Goal: Information Seeking & Learning: Learn about a topic

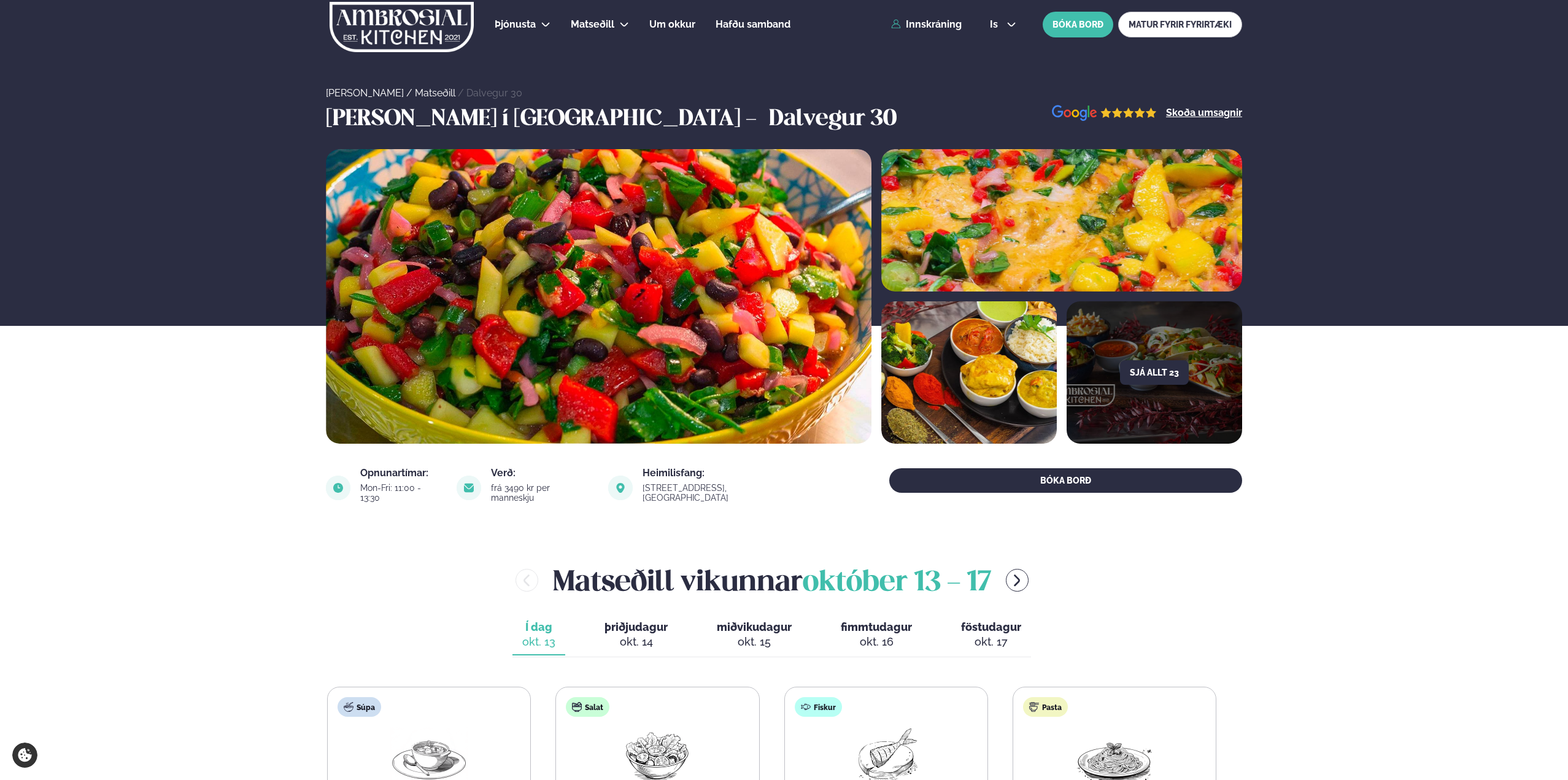
scroll to position [184, 0]
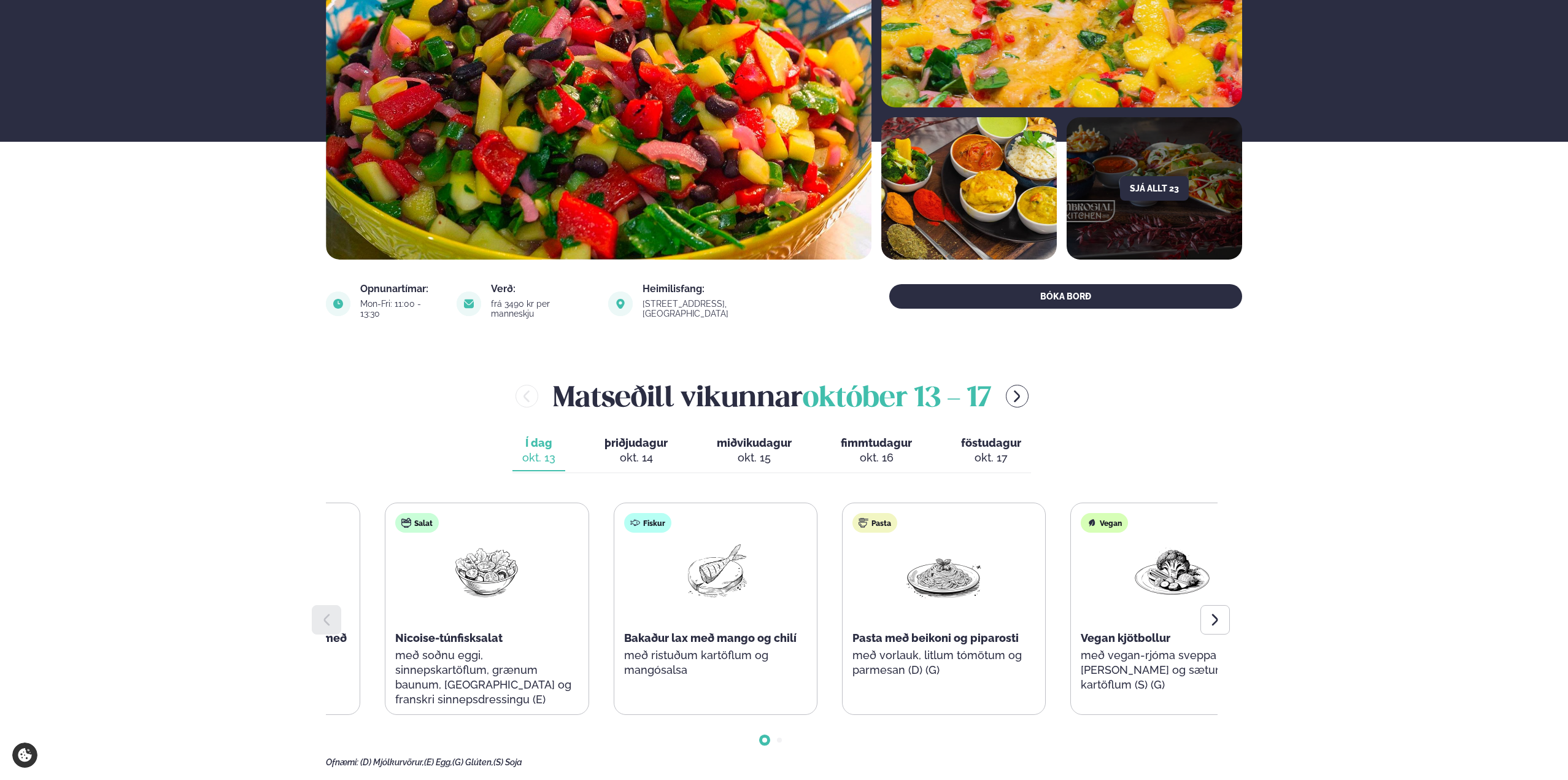
click at [684, 643] on div "Fiskur Bakaður lax með mango og chilí með ristuðum kartöflum og mangósalsa" at bounding box center [715, 601] width 202 height 197
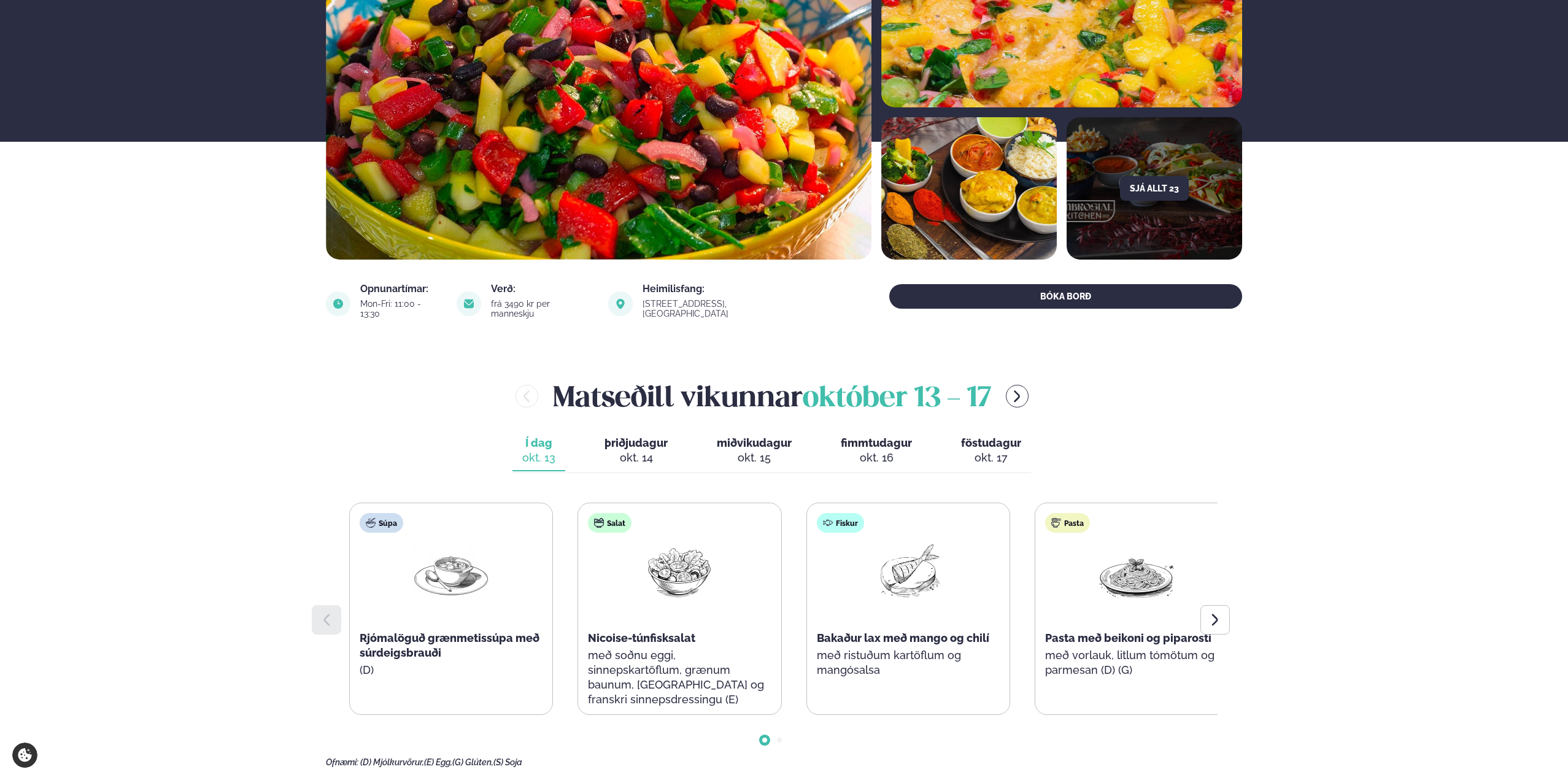
click at [1081, 643] on div "Pasta Pasta með beikoni og piparosti með vorlauk, litlum tómötum og parmesan (D…" at bounding box center [1136, 601] width 202 height 197
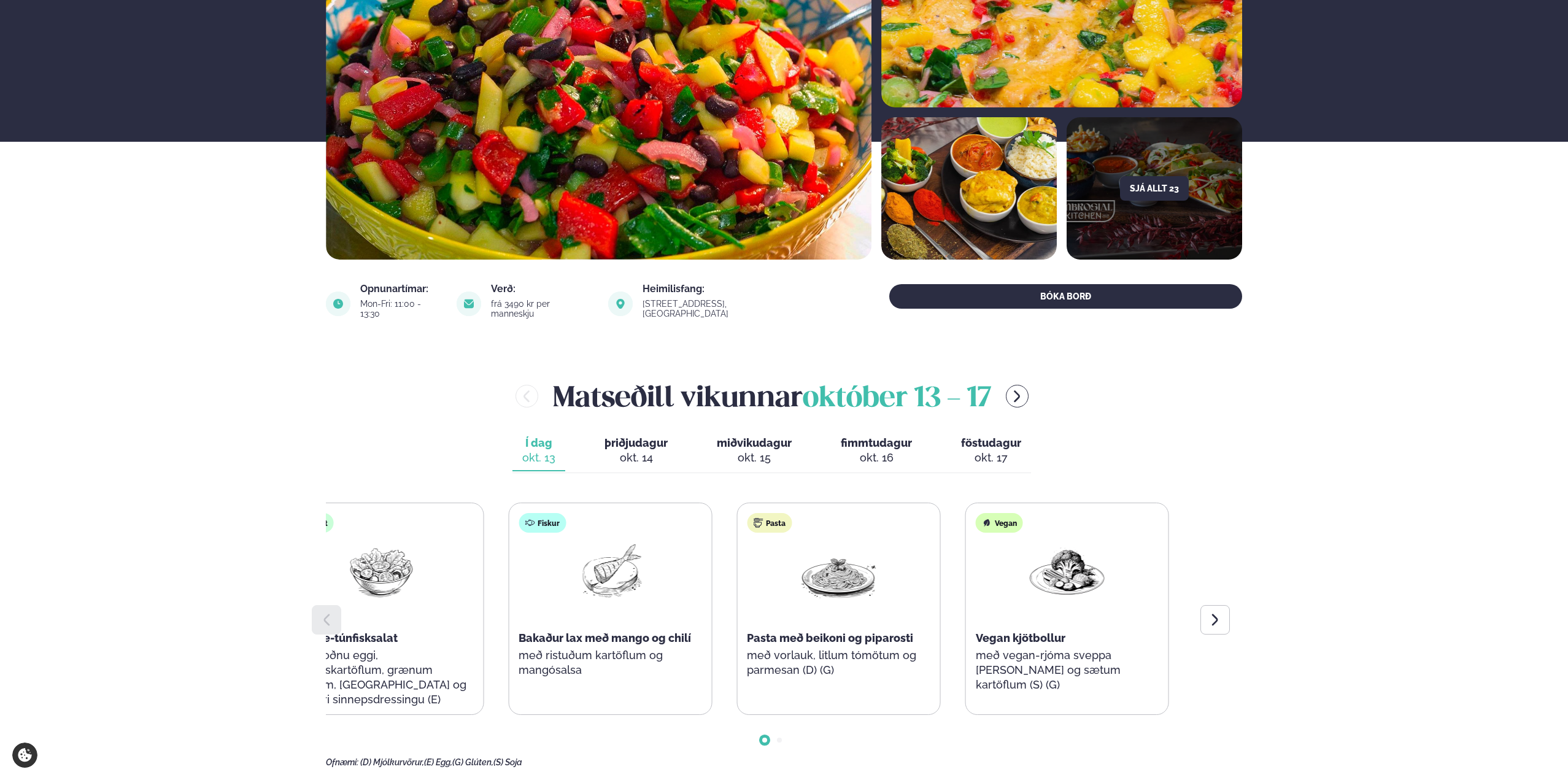
click at [709, 685] on div "Súpa Rjómalöguð grænmetissúpa með súrdeigsbrauði (D) Salat Nicoise-túnfisksalat…" at bounding box center [495, 609] width 889 height 212
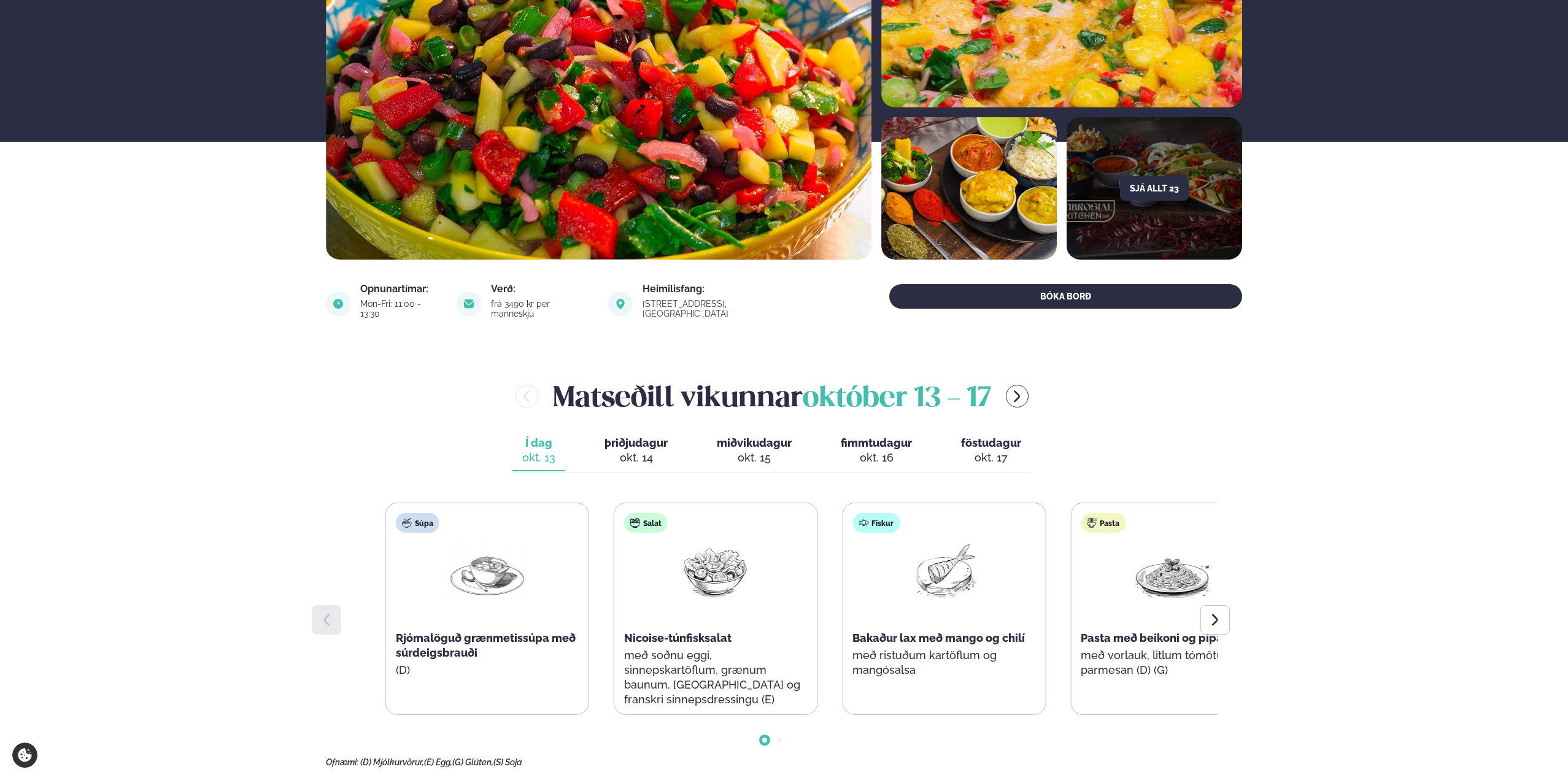
click at [1177, 638] on div "Pasta Pasta með beikoni og piparosti með vorlauk, litlum tómötum og parmesan (D…" at bounding box center [1172, 601] width 202 height 197
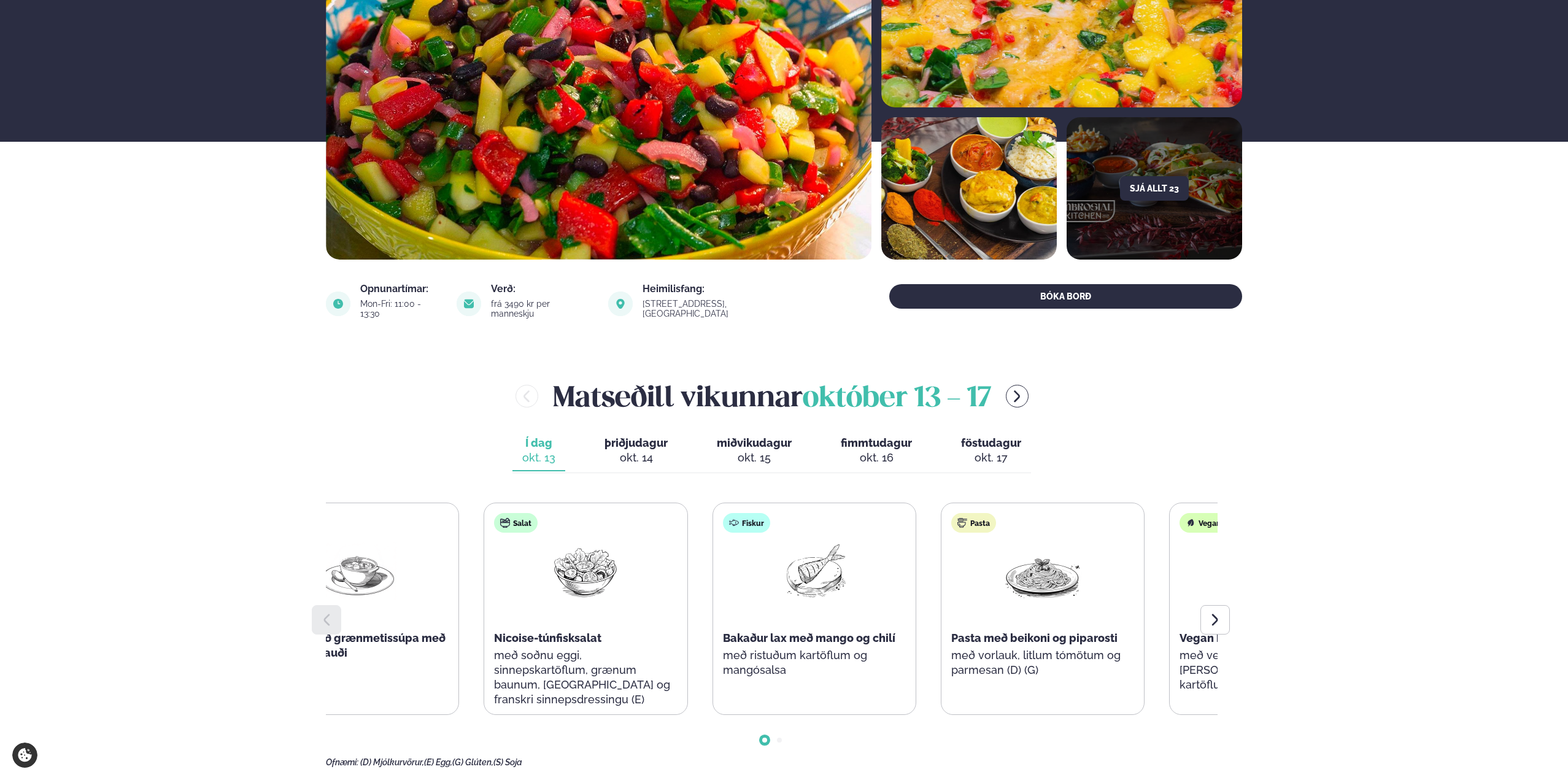
click at [1104, 637] on div "Pasta Pasta með beikoni og piparosti með vorlauk, litlum tómötum og parmesan (D…" at bounding box center [1043, 601] width 202 height 197
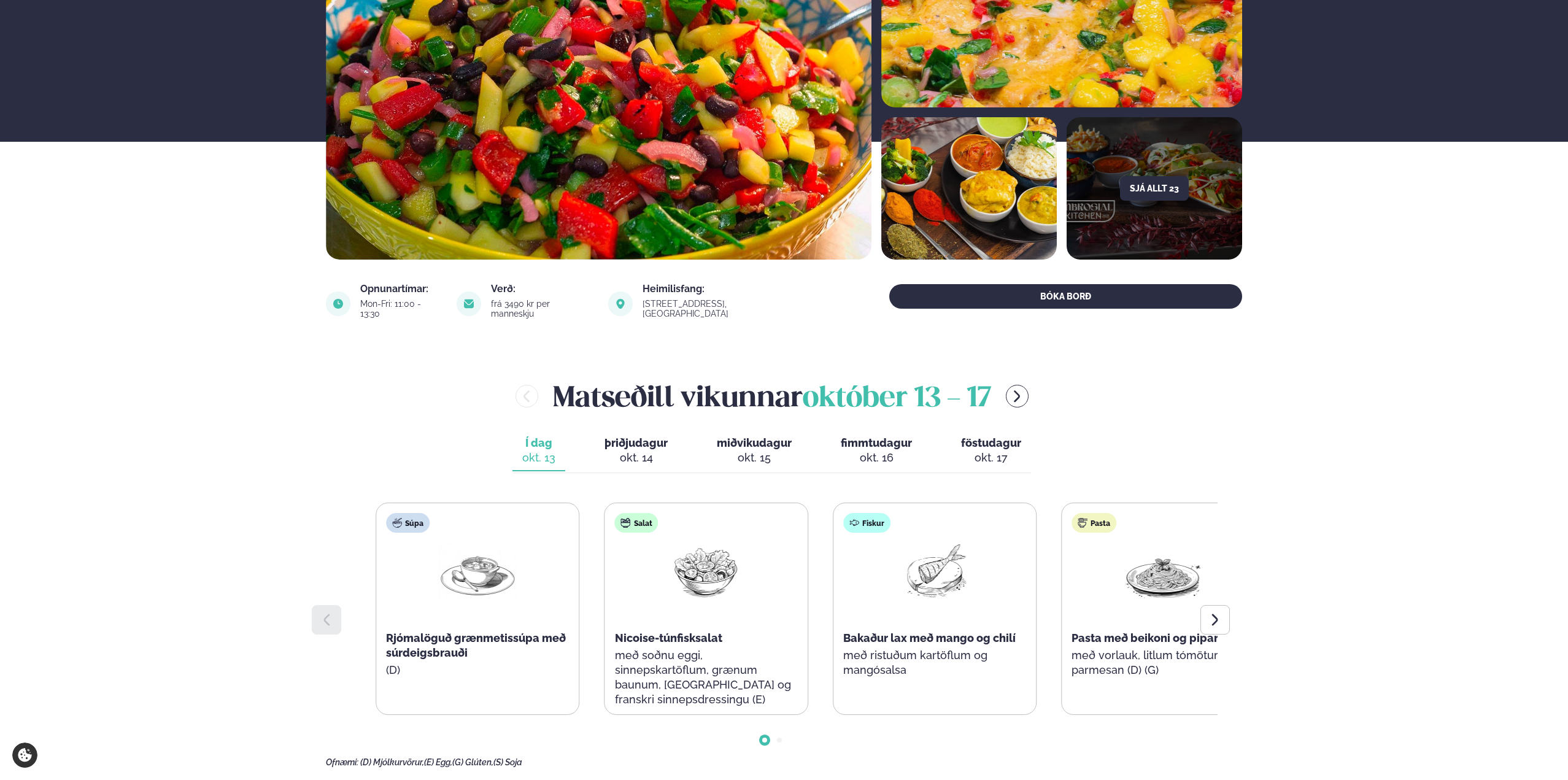
click at [766, 648] on p "með soðnu eggi, sinnepskartöflum, grænum baunum, [GEOGRAPHIC_DATA] og franskri …" at bounding box center [706, 678] width 183 height 59
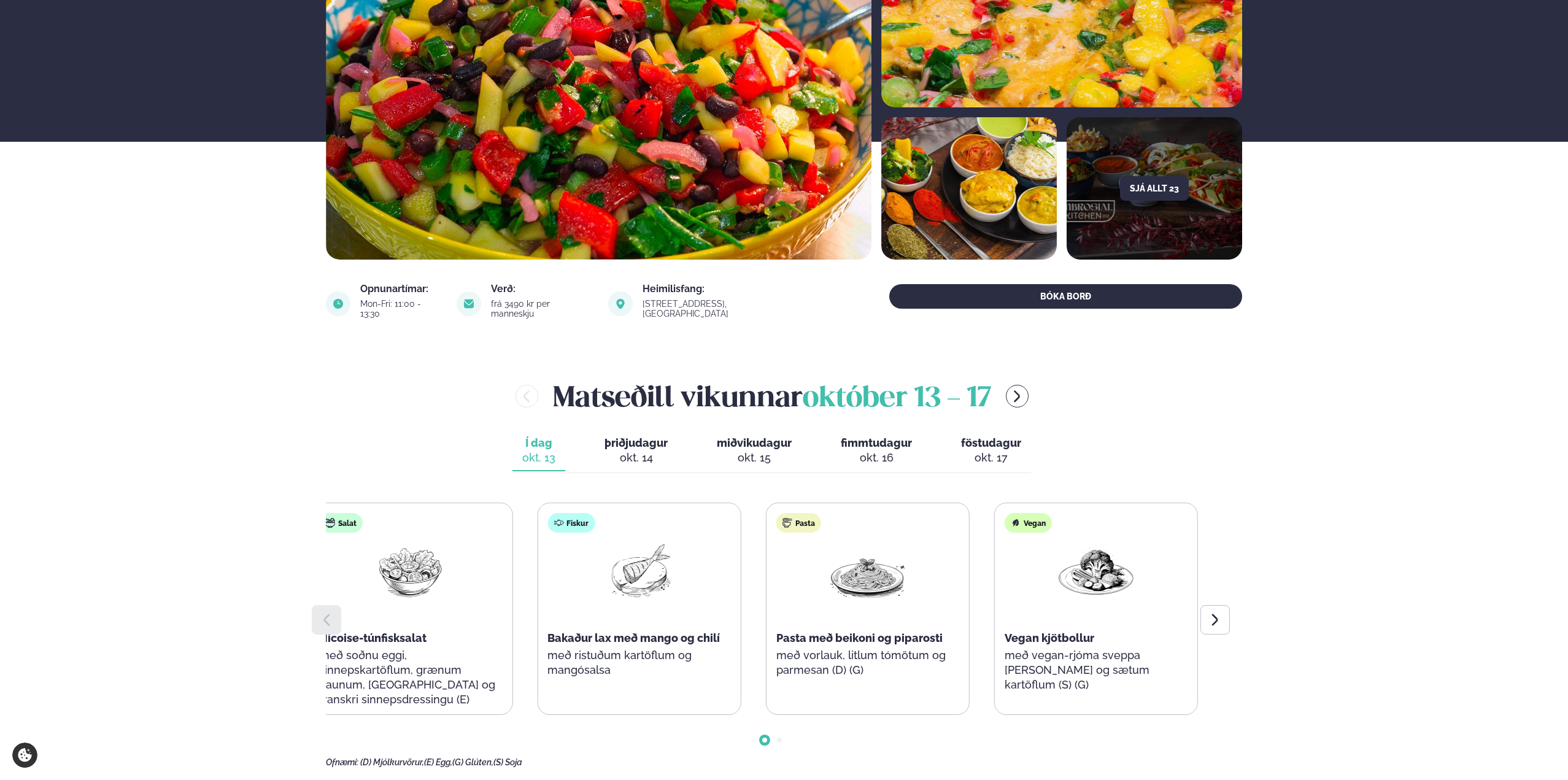
click at [653, 632] on span "Bakaður lax með mango og chilí" at bounding box center [633, 638] width 172 height 13
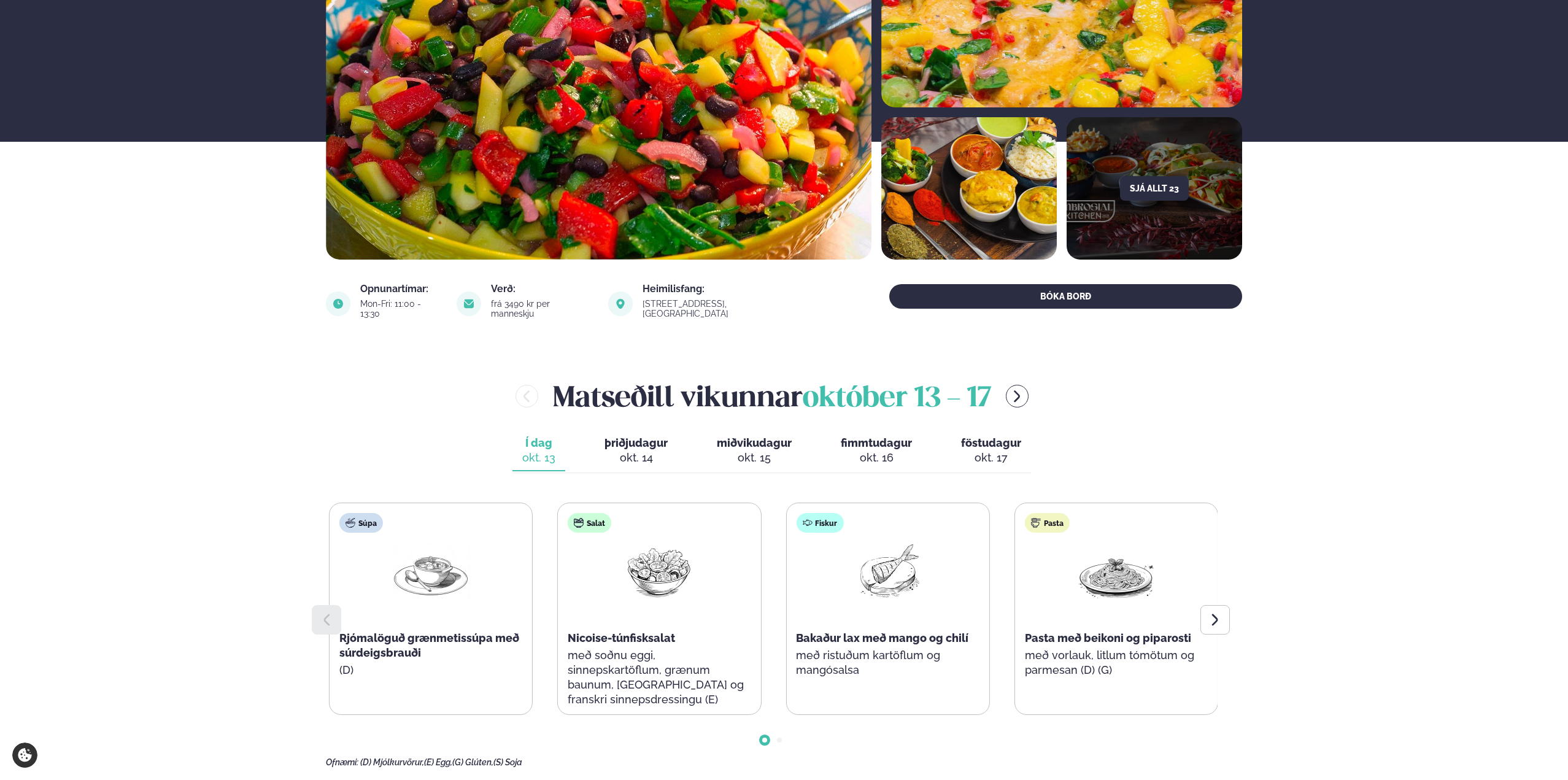
click at [576, 632] on span "Nicoise-túnfisksalat" at bounding box center [621, 638] width 108 height 13
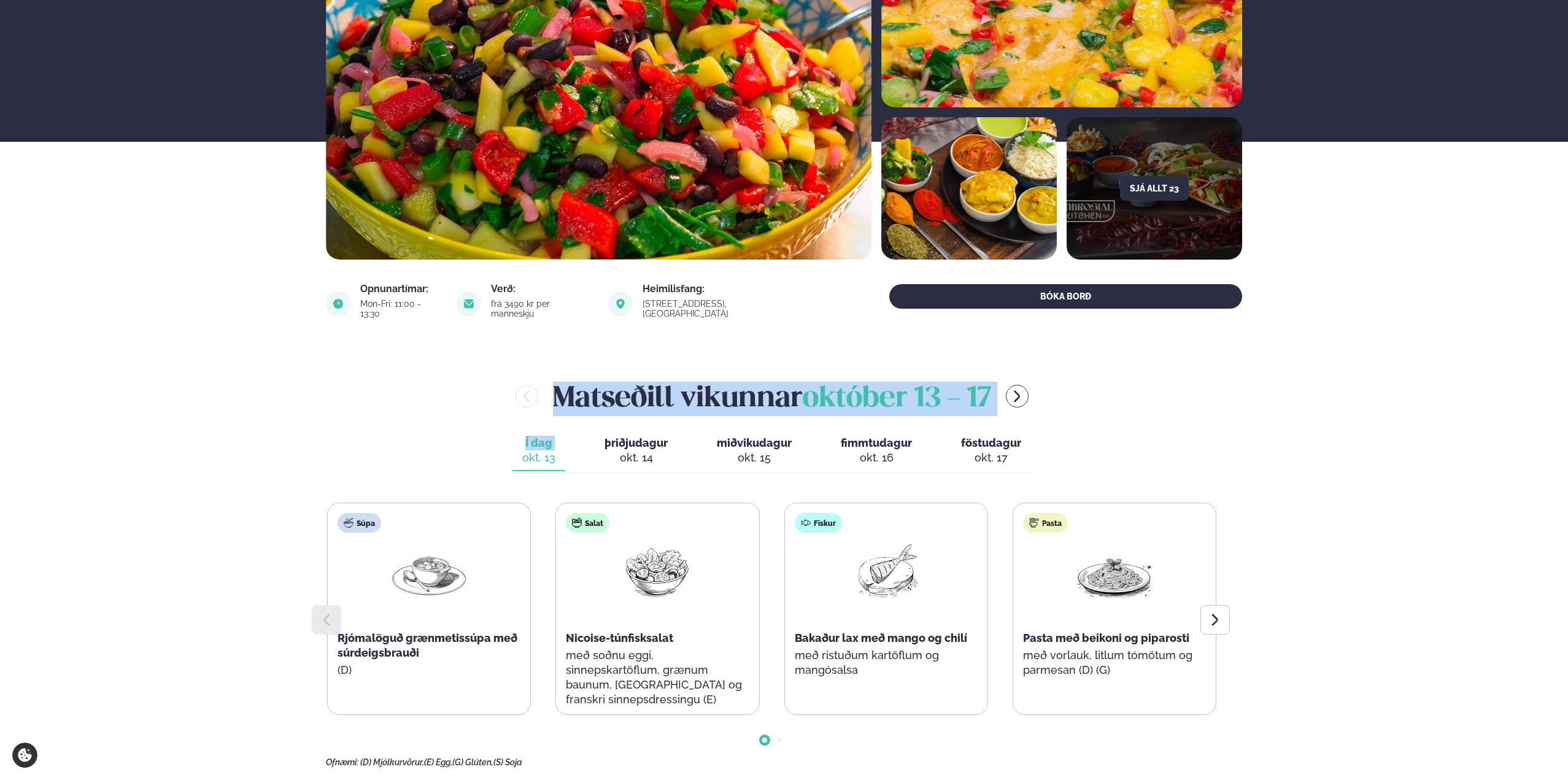
drag, startPoint x: 271, startPoint y: 371, endPoint x: 291, endPoint y: 459, distance: 90.2
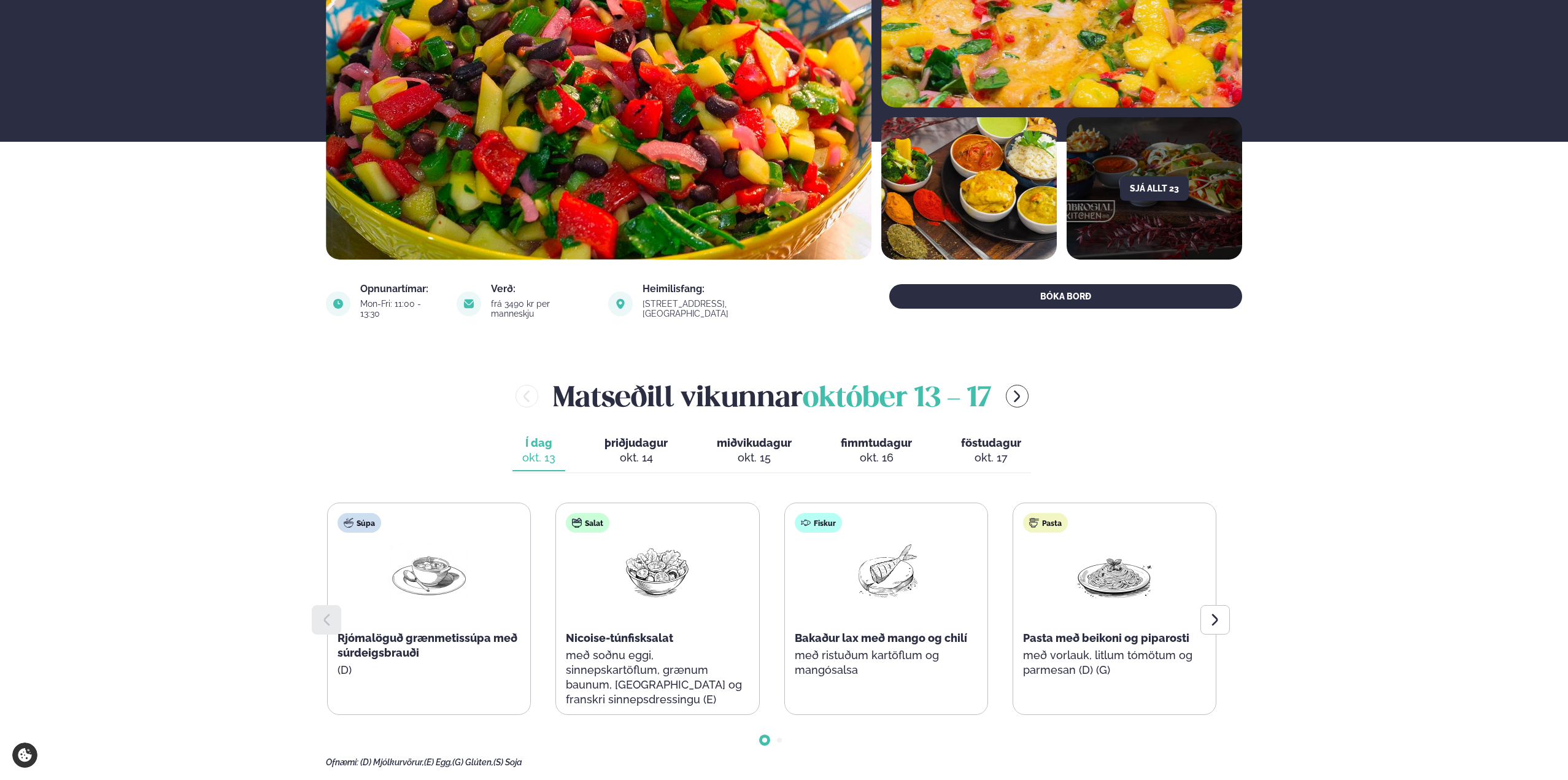
click at [437, 376] on div "[PERSON_NAME] [DATE] - [DATE]" at bounding box center [772, 396] width 891 height 40
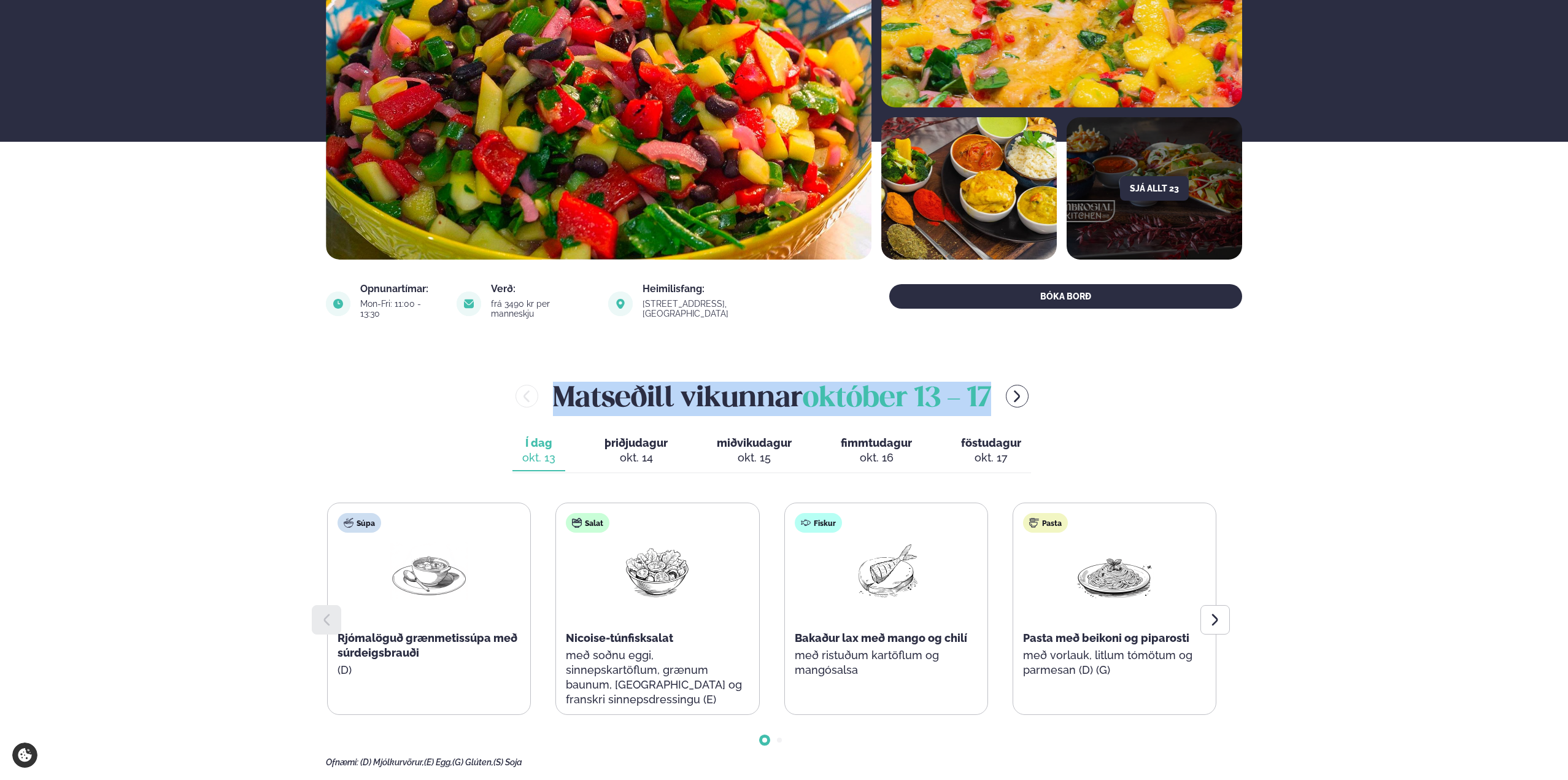
drag, startPoint x: 558, startPoint y: 381, endPoint x: 989, endPoint y: 393, distance: 431.2
click at [989, 393] on h2 "[PERSON_NAME] [DATE] - [DATE]" at bounding box center [772, 396] width 438 height 40
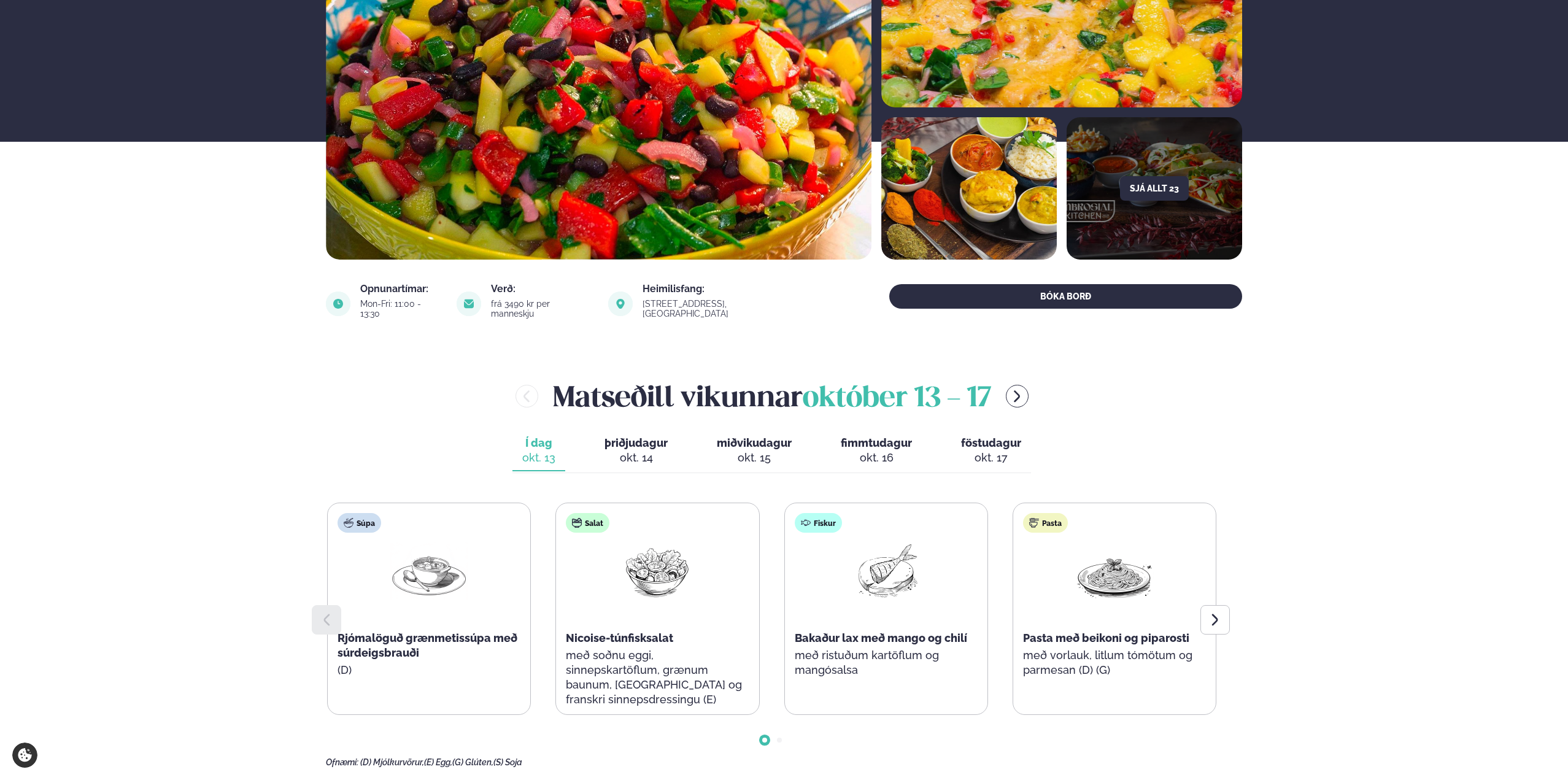
click at [1176, 410] on div "[PERSON_NAME] [DATE] - [DATE] Í dag Í d. [DATE] þriðjudagur þri. [DATE] miðviku…" at bounding box center [784, 572] width 916 height 392
click at [646, 440] on button "þriðjudagur þri. okt. 14" at bounding box center [636, 451] width 83 height 41
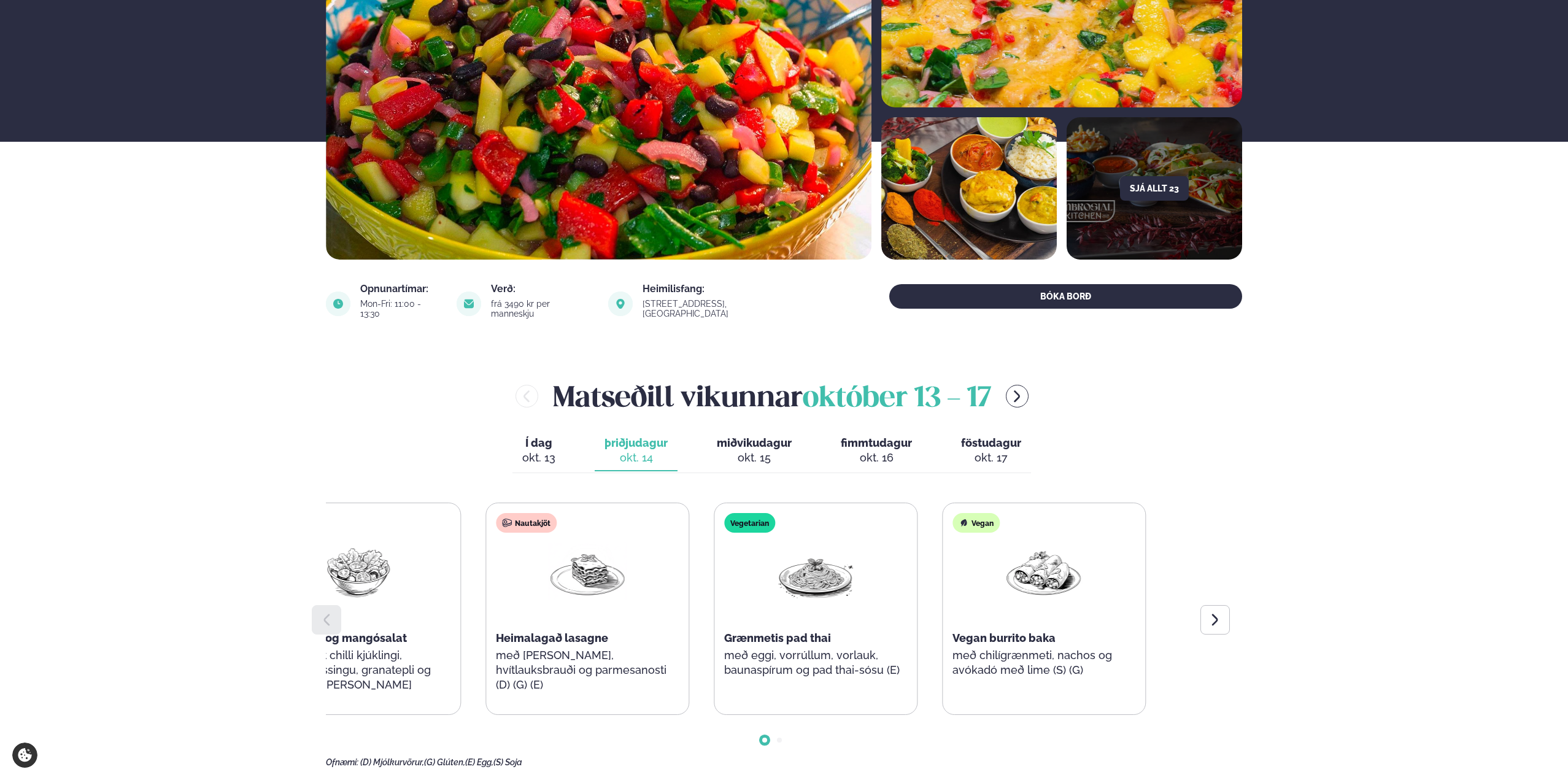
click at [643, 656] on div "Súpa Rjómalöguð aspassúpa með osta-brauðteningum (D) (G) Salat Kjúklinga- og ma…" at bounding box center [472, 609] width 889 height 212
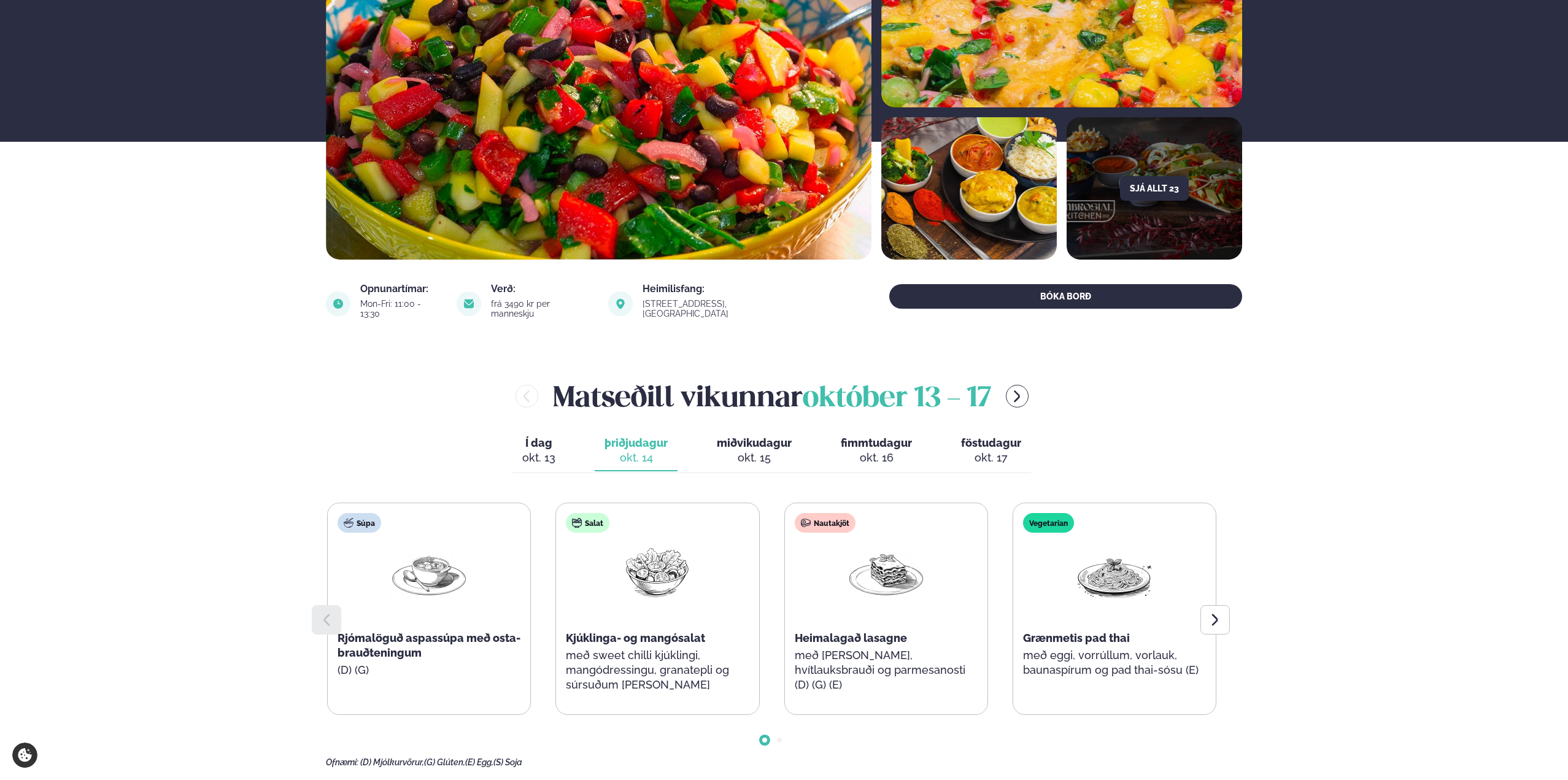
click at [751, 450] on div "okt. 15" at bounding box center [754, 458] width 75 height 15
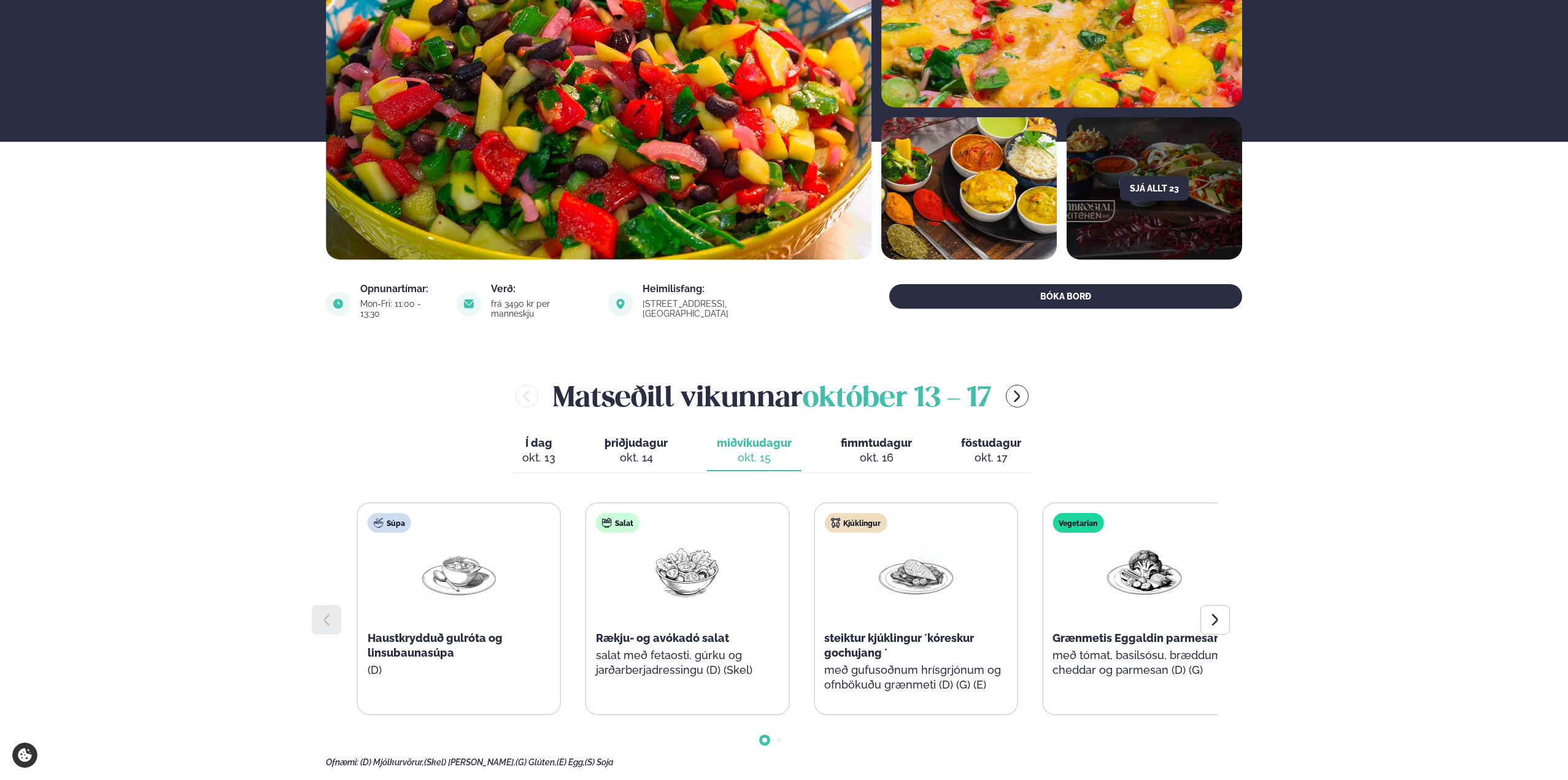
click at [1108, 649] on div "Súpa Haustkrydduð gulróta og linsubaunasúpa (D) Salat Rækju- og avókadó salat s…" at bounding box center [801, 609] width 889 height 212
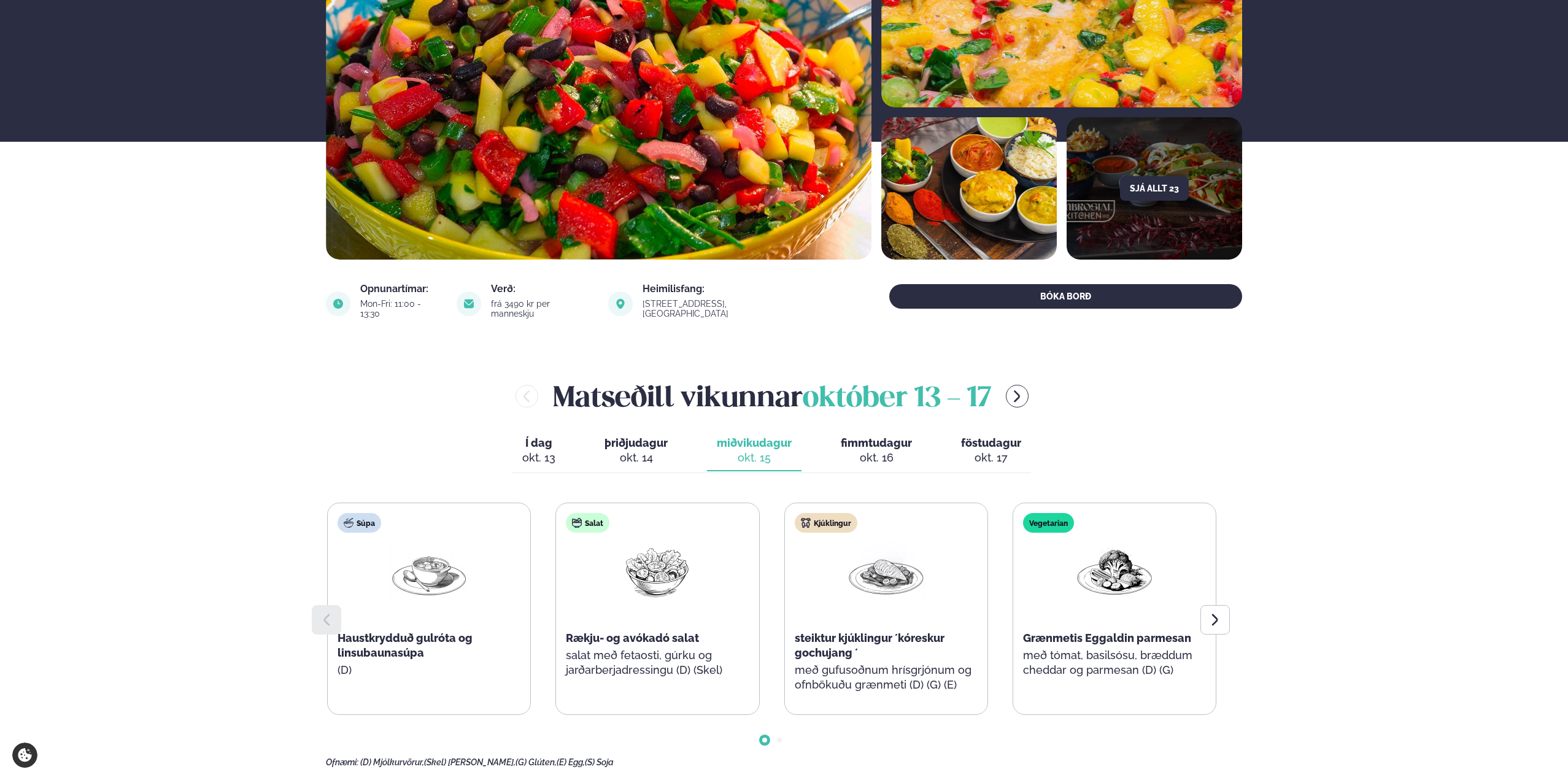
click at [883, 452] on div "okt. 16" at bounding box center [876, 458] width 72 height 15
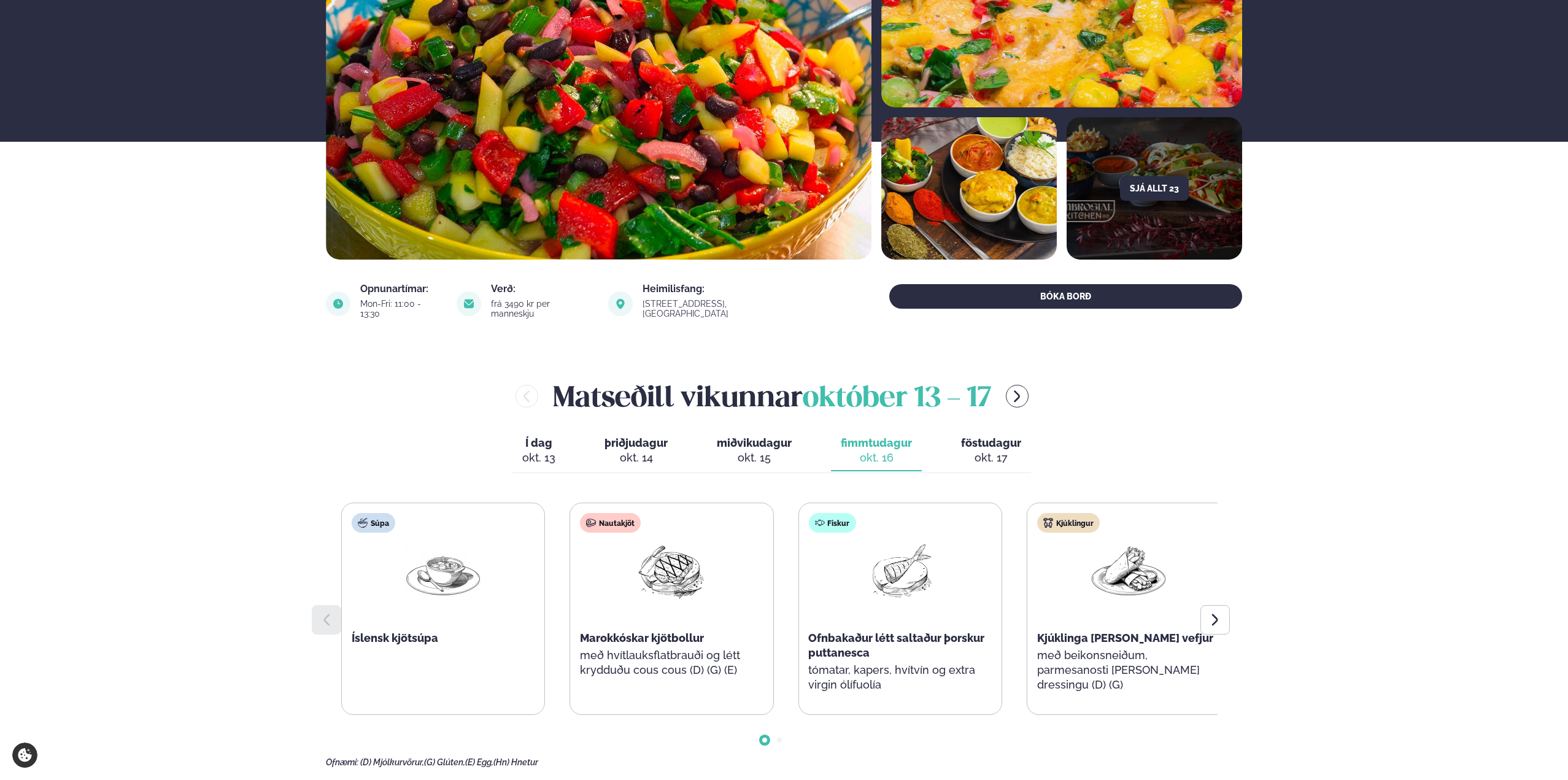
click at [1028, 621] on div "Súpa Íslensk kjötsúpa Nautakjöt Marokkóskar kjötbollur með hvítlauksflatbrauði …" at bounding box center [785, 609] width 889 height 212
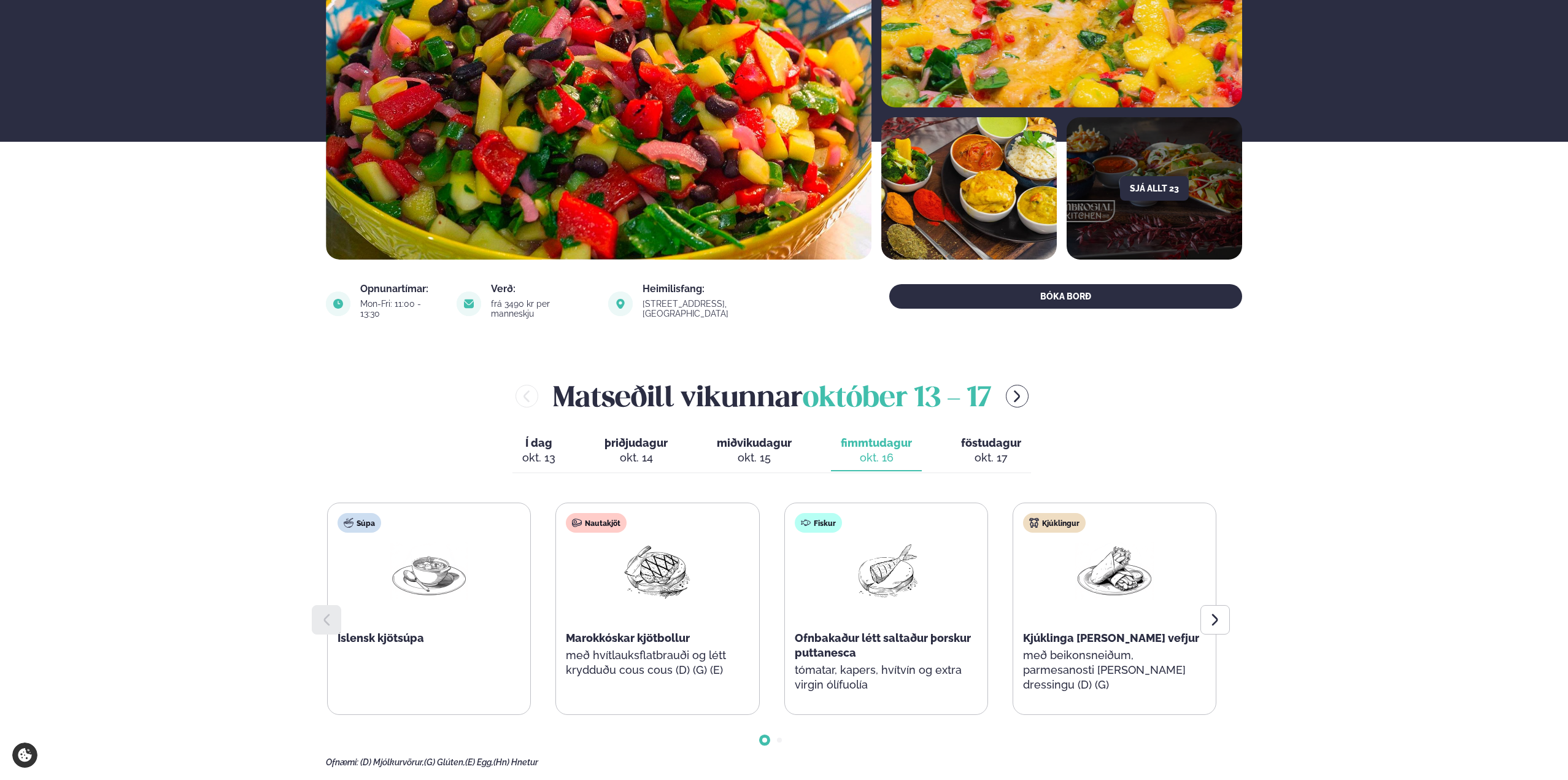
click at [988, 437] on span "föstudagur" at bounding box center [991, 443] width 60 height 13
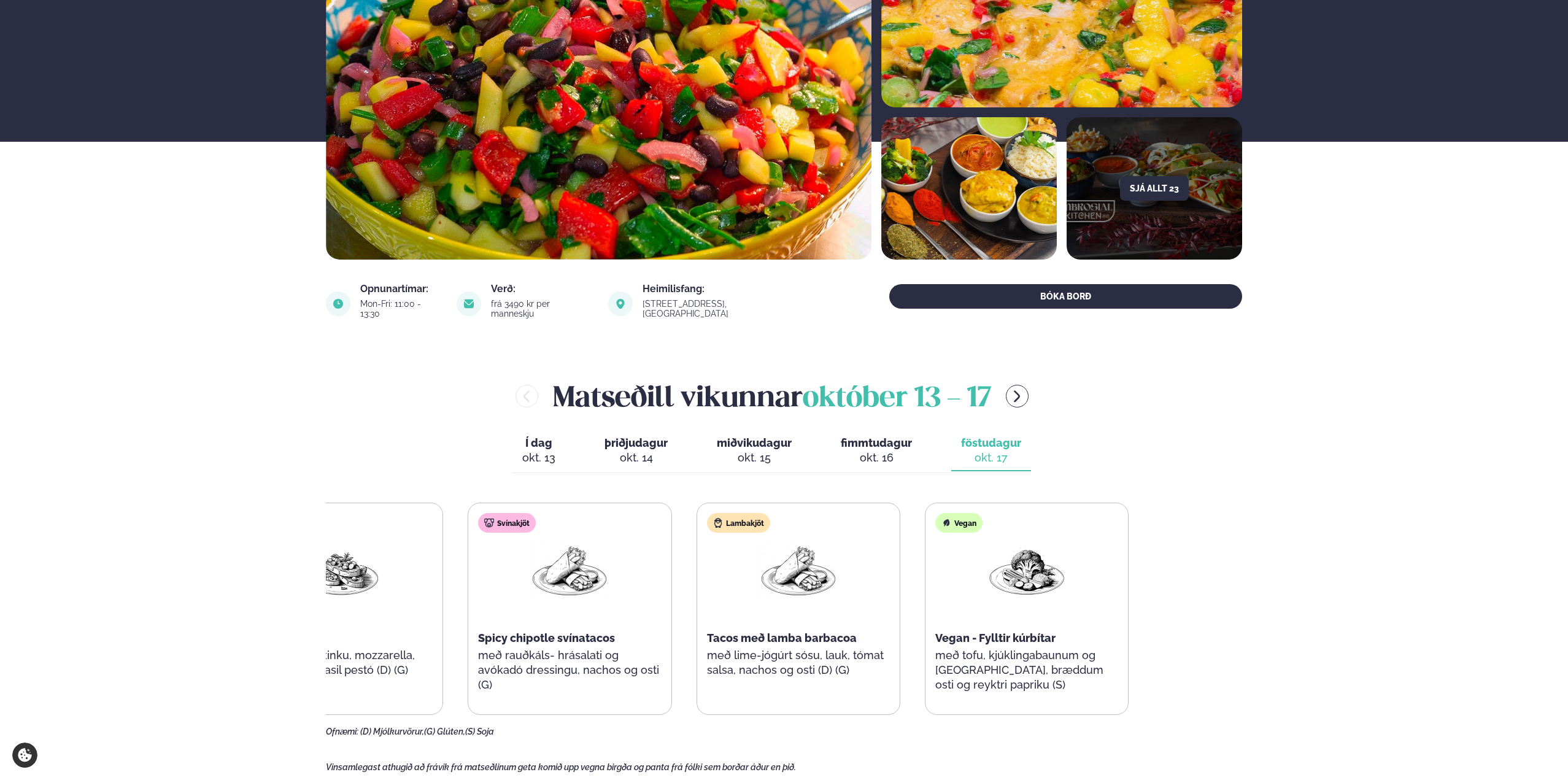
click at [785, 675] on div "Samloka Bruschetta með Parma-skinku, mozzarella, tómötum og basil pestó (D) (G)…" at bounding box center [684, 609] width 889 height 212
